Goal: Find specific page/section: Find specific page/section

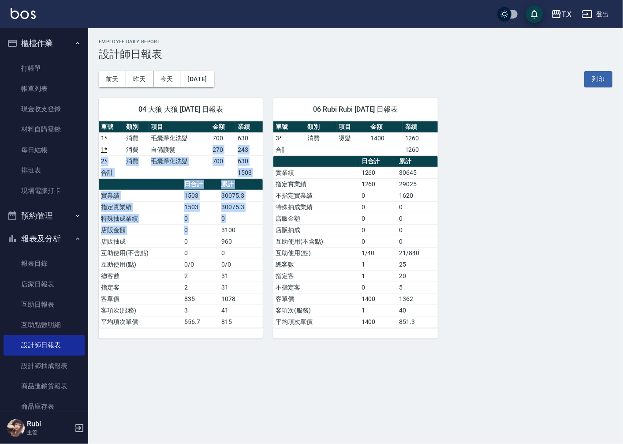
drag, startPoint x: 198, startPoint y: 154, endPoint x: 206, endPoint y: 253, distance: 99.0
click at [205, 251] on div "單號 類別 項目 金額 業績 1 * 消費 毛囊淨化洗髮 700 630 1 * 消費 自備護髮 270 243 2 * 消費 毛囊淨化洗髮 700 630 …" at bounding box center [181, 224] width 164 height 206
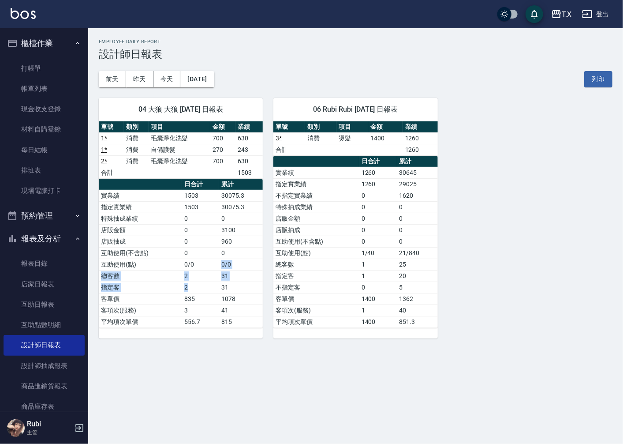
drag, startPoint x: 203, startPoint y: 282, endPoint x: 193, endPoint y: 255, distance: 29.0
click at [196, 261] on tbody "實業績 1503 30075.3 指定實業績 1503 30075.3 特殊抽成業績 0 0 店販金額 0 3100 店販抽成 0 960 互助使用(不含點)…" at bounding box center [181, 259] width 164 height 138
drag, startPoint x: 193, startPoint y: 255, endPoint x: 192, endPoint y: 243, distance: 11.5
click at [192, 243] on tbody "實業績 1503 30075.3 指定實業績 1503 30075.3 特殊抽成業績 0 0 店販金額 0 3100 店販抽成 0 960 互助使用(不含點)…" at bounding box center [181, 259] width 164 height 138
drag, startPoint x: 186, startPoint y: 221, endPoint x: 167, endPoint y: 173, distance: 52.4
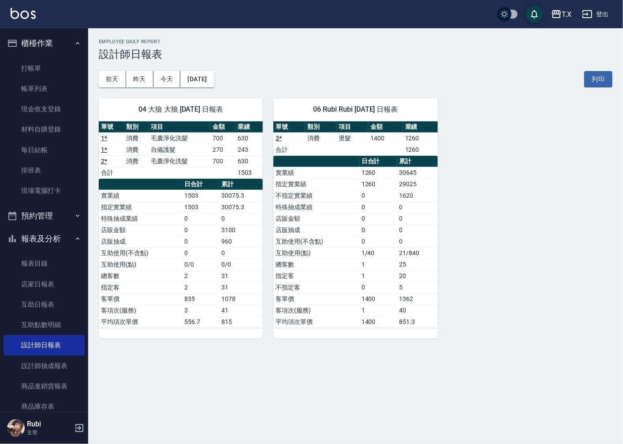
click at [186, 214] on td "0" at bounding box center [200, 218] width 37 height 11
drag, startPoint x: 164, startPoint y: 164, endPoint x: 190, endPoint y: 256, distance: 95.7
click at [178, 218] on div "單號 類別 項目 金額 業績 1 * 消費 毛囊淨化洗髮 700 630 1 * 消費 自備護髮 270 243 2 * 消費 毛囊淨化洗髮 700 630 …" at bounding box center [181, 224] width 164 height 206
click at [190, 256] on td "0" at bounding box center [200, 252] width 37 height 11
click at [38, 84] on link "帳單列表" at bounding box center [44, 88] width 81 height 20
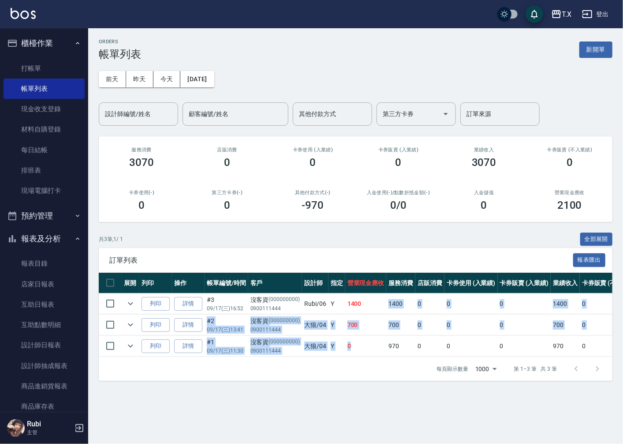
drag, startPoint x: 366, startPoint y: 301, endPoint x: 372, endPoint y: 368, distance: 67.7
click at [372, 357] on div "展開 列印 操作 帳單編號/時間 客戶 設計師 指定 營業現金應收 服務消費 店販消費 卡券使用 (入業績) 卡券販賣 (入業績) 業績收入 卡券販賣 (不入…" at bounding box center [356, 314] width 514 height 84
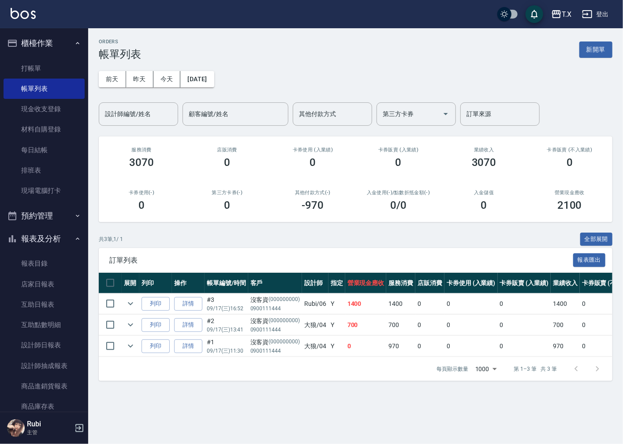
click at [369, 390] on div "ORDERS 帳單列表 新開單 [DATE] [DATE] [DATE] [DATE] 設計師編號/姓名 設計師編號/姓名 顧客編號/姓名 顧客編號/姓名 其…" at bounding box center [355, 209] width 535 height 363
click at [170, 80] on button "今天" at bounding box center [166, 79] width 27 height 16
click at [28, 351] on link "設計師日報表" at bounding box center [44, 345] width 81 height 20
